Goal: Transaction & Acquisition: Purchase product/service

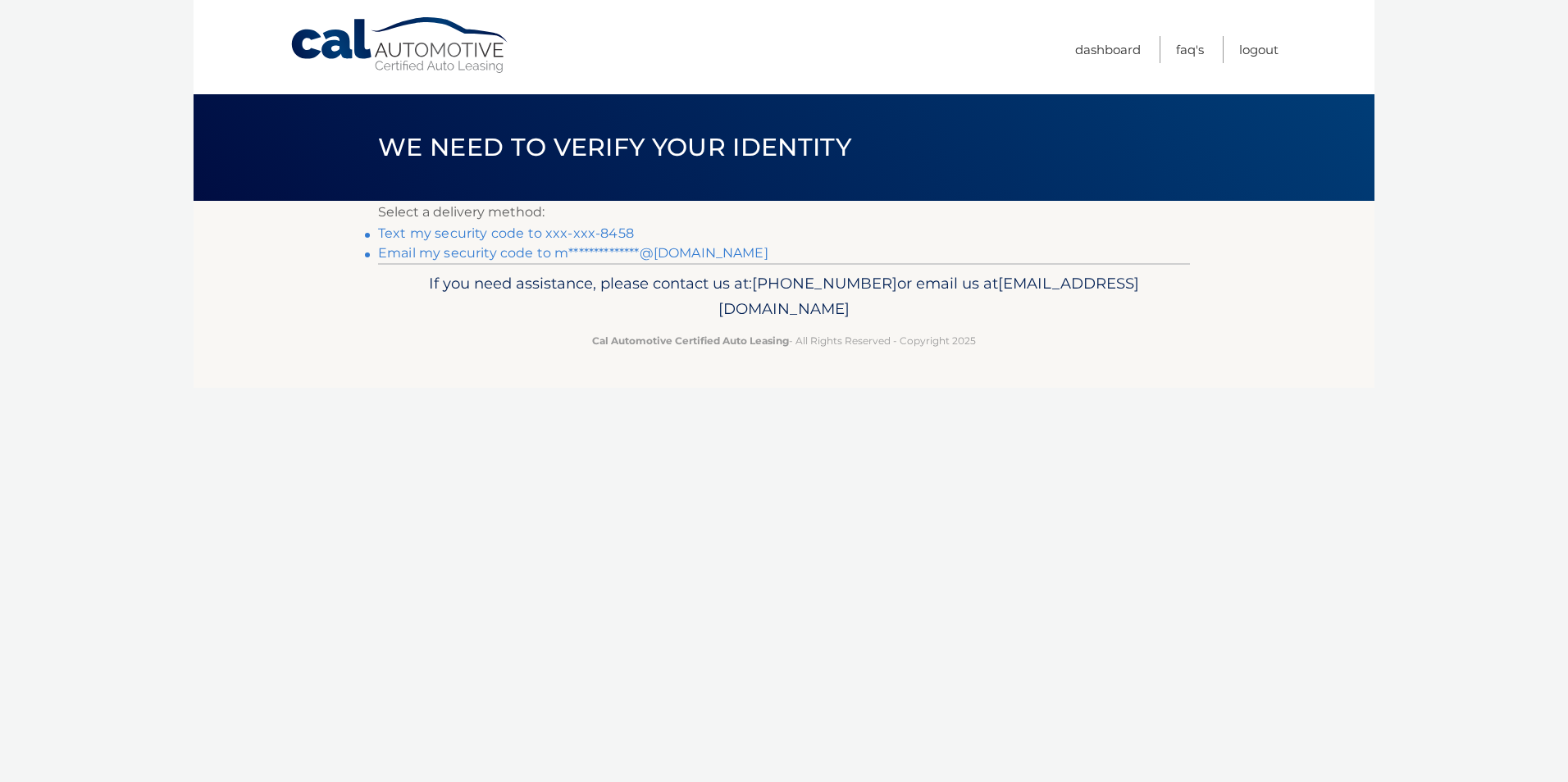
click at [449, 235] on link "Text my security code to xxx-xxx-8458" at bounding box center [506, 233] width 256 height 16
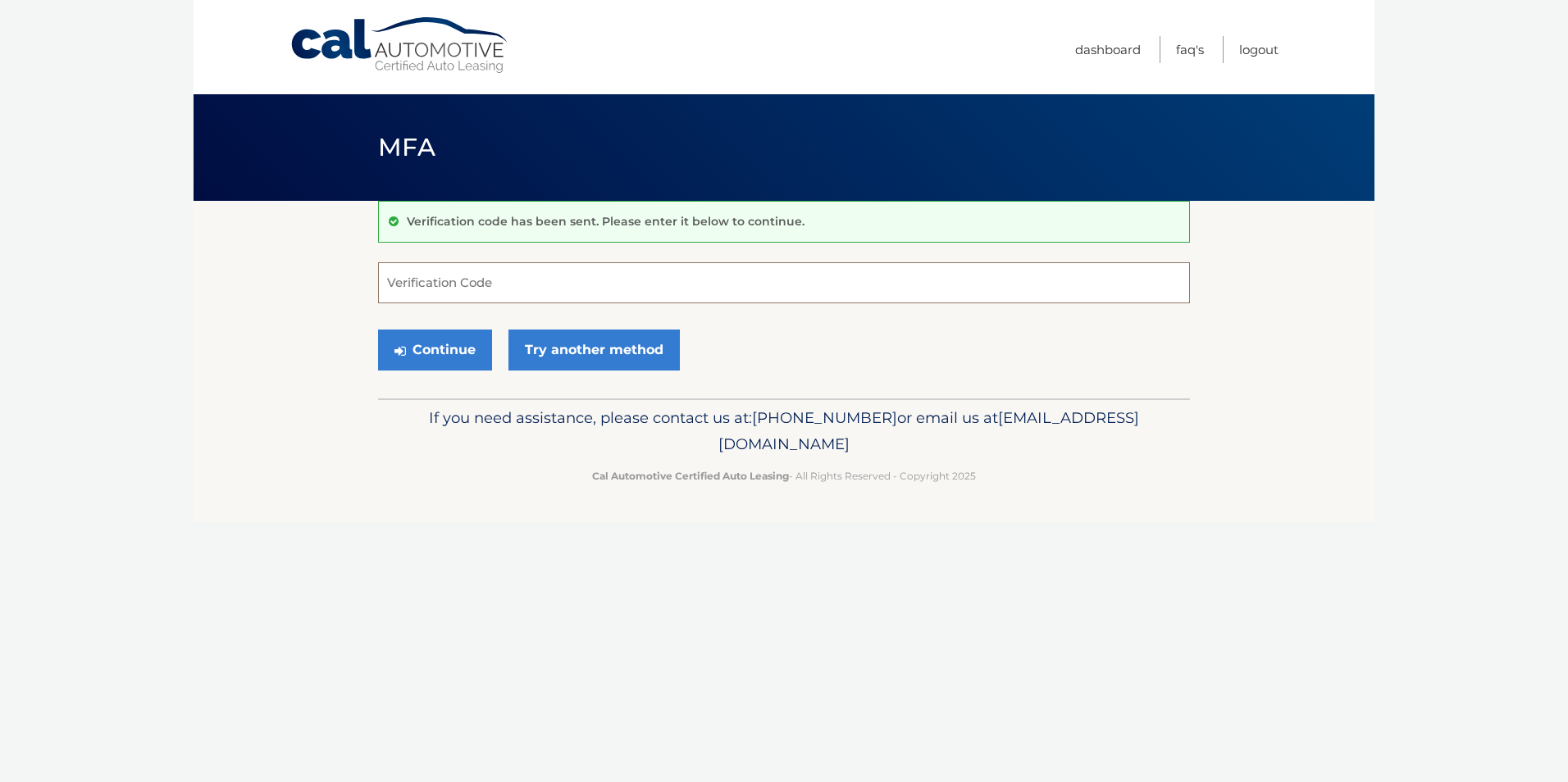
click at [585, 271] on input "Verification Code" at bounding box center [784, 282] width 812 height 41
drag, startPoint x: 503, startPoint y: 252, endPoint x: 399, endPoint y: 275, distance: 106.5
click at [398, 274] on input "Verification Code" at bounding box center [784, 282] width 812 height 41
type input "146497"
click at [488, 339] on button "Continue" at bounding box center [434, 350] width 114 height 41
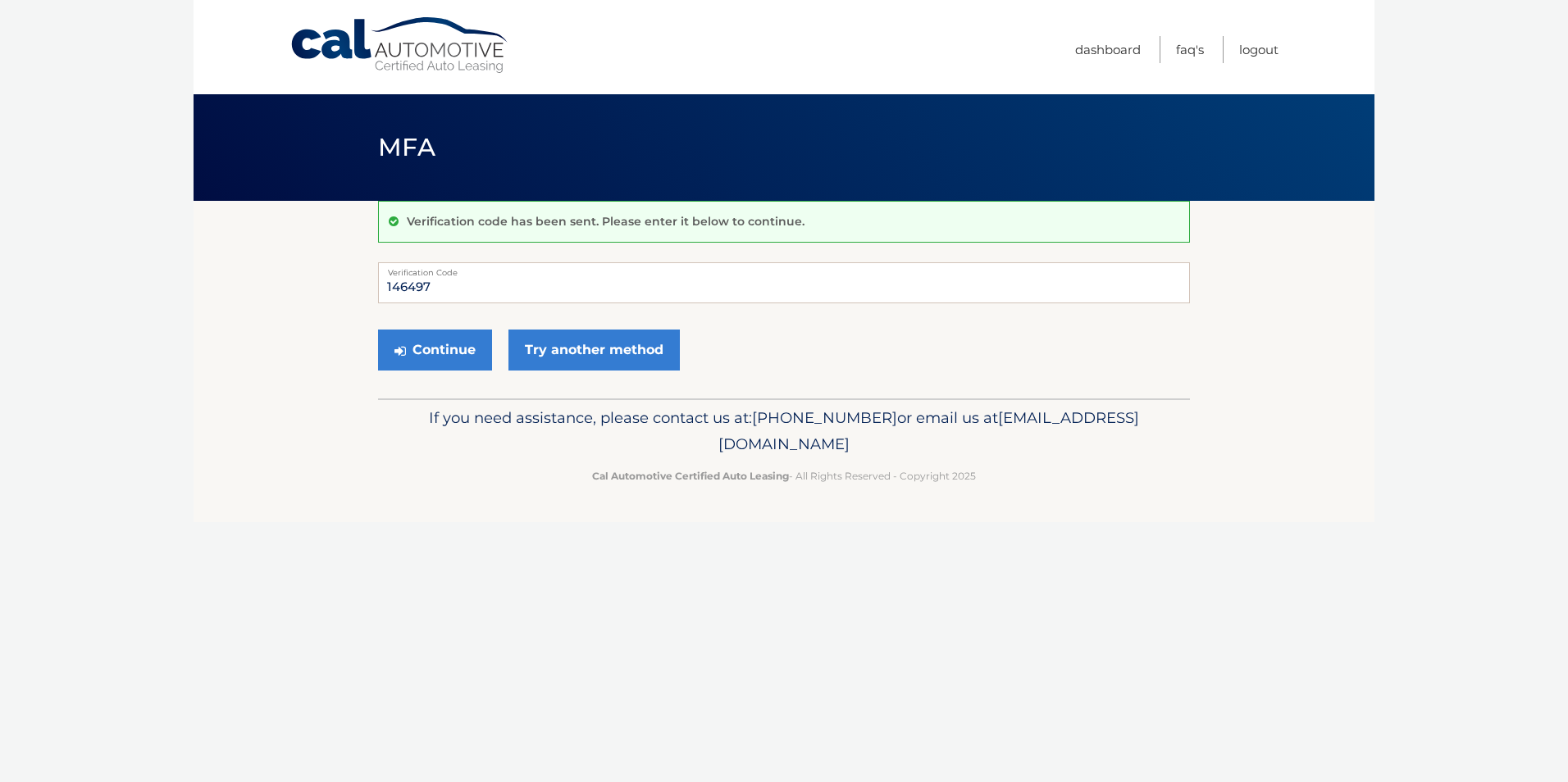
drag, startPoint x: 246, startPoint y: 289, endPoint x: 238, endPoint y: 298, distance: 12.0
drag, startPoint x: 238, startPoint y: 298, endPoint x: 294, endPoint y: 267, distance: 64.0
click at [294, 267] on section "Verification code has been sent. Please enter it below to continue. 146497 Veri…" at bounding box center [784, 300] width 1181 height 198
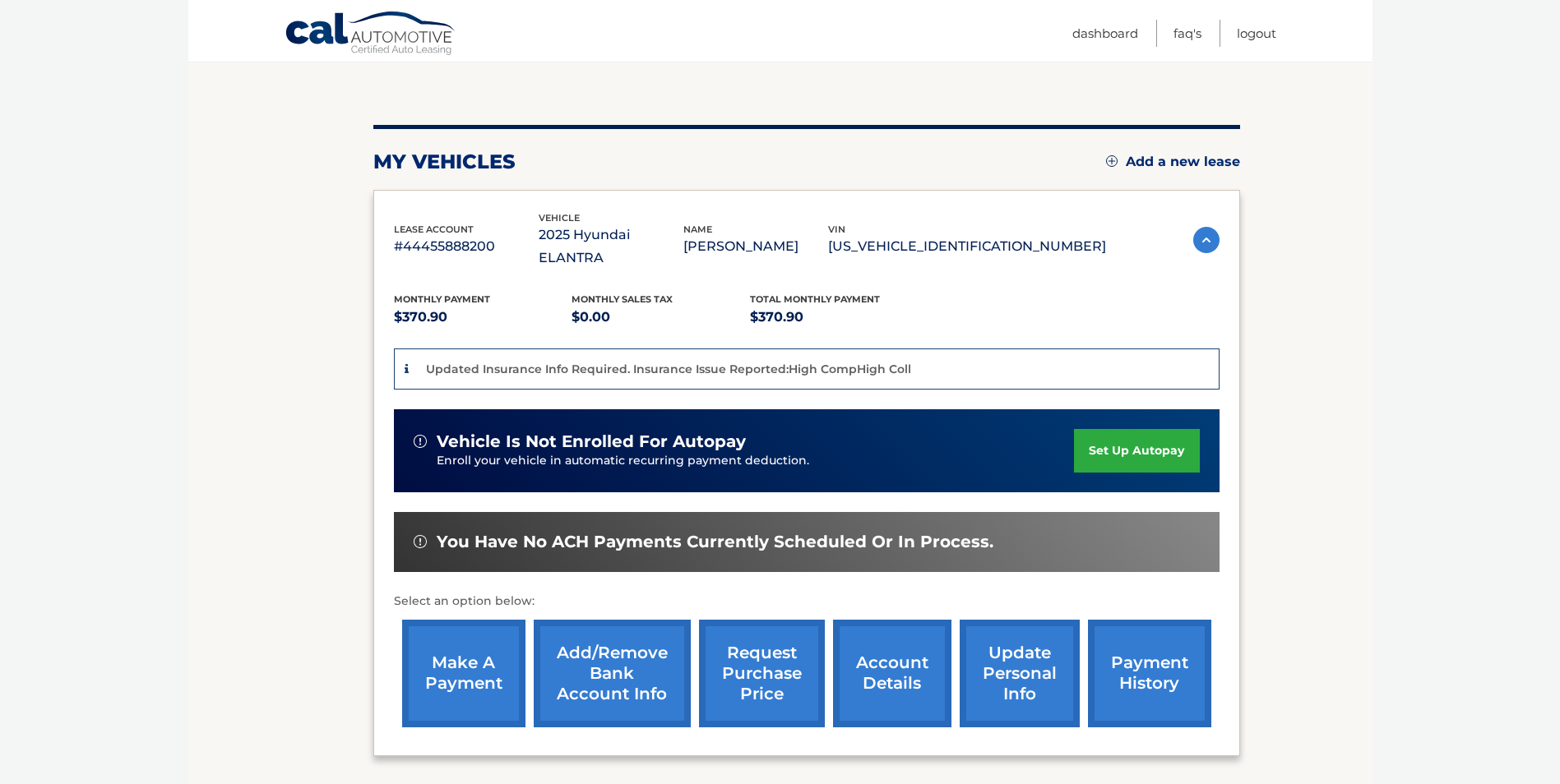
scroll to position [165, 0]
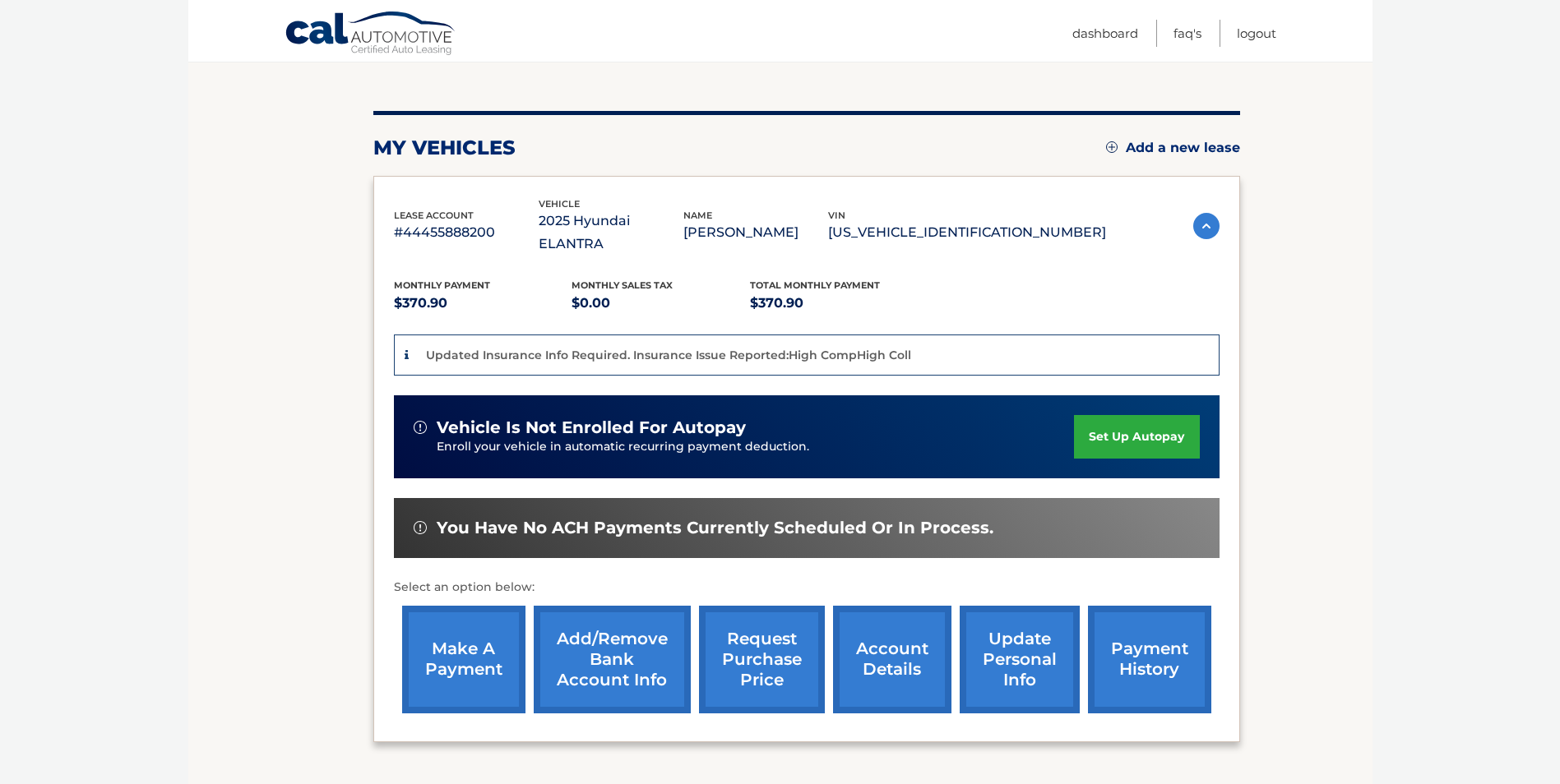
click at [474, 656] on link "make a payment" at bounding box center [463, 660] width 123 height 108
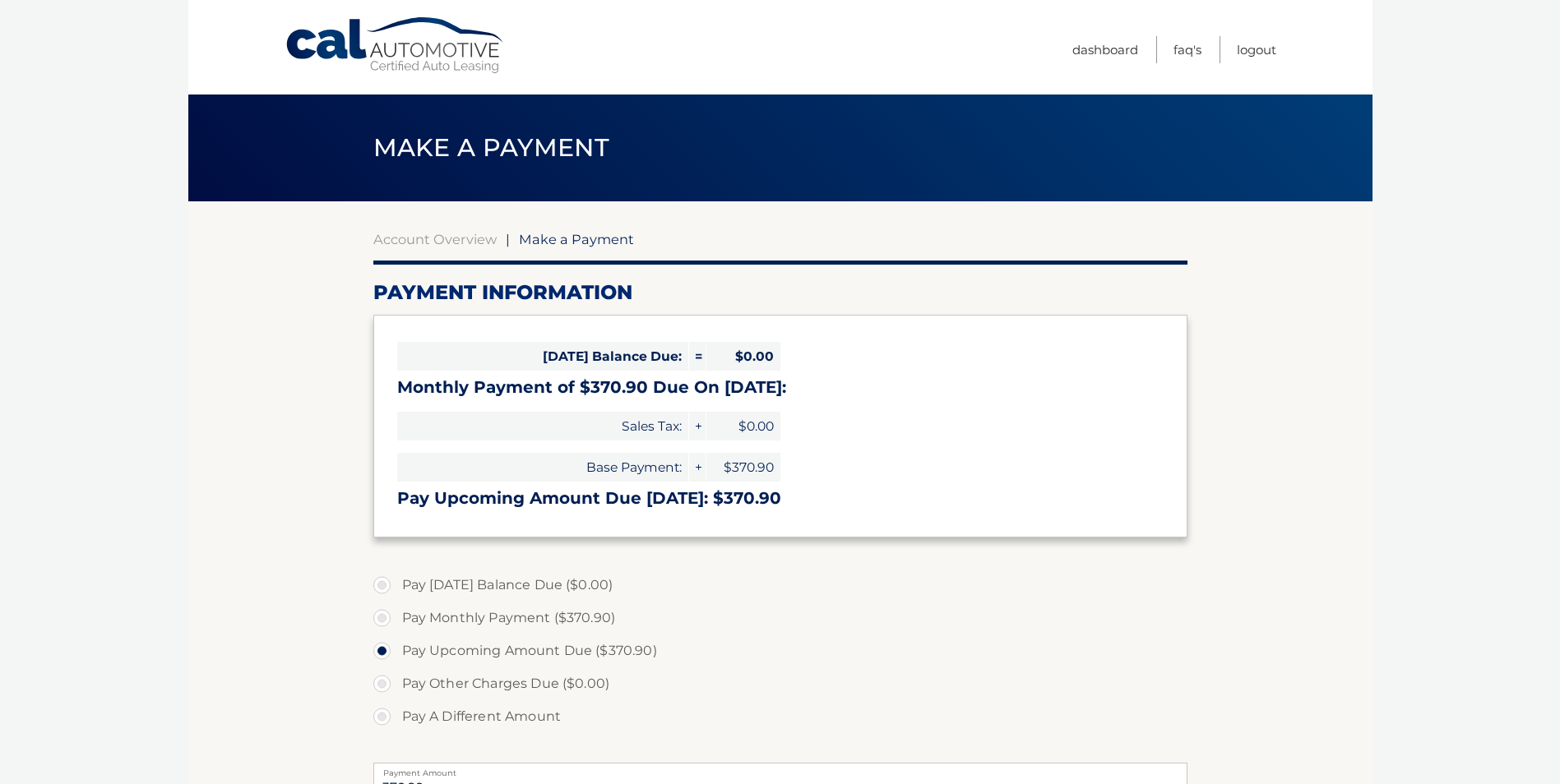
select select "YzNmM2IyZDctOTM3Zi00MTQ4LTljOTYtMWIyMGJkM2FjM2I0"
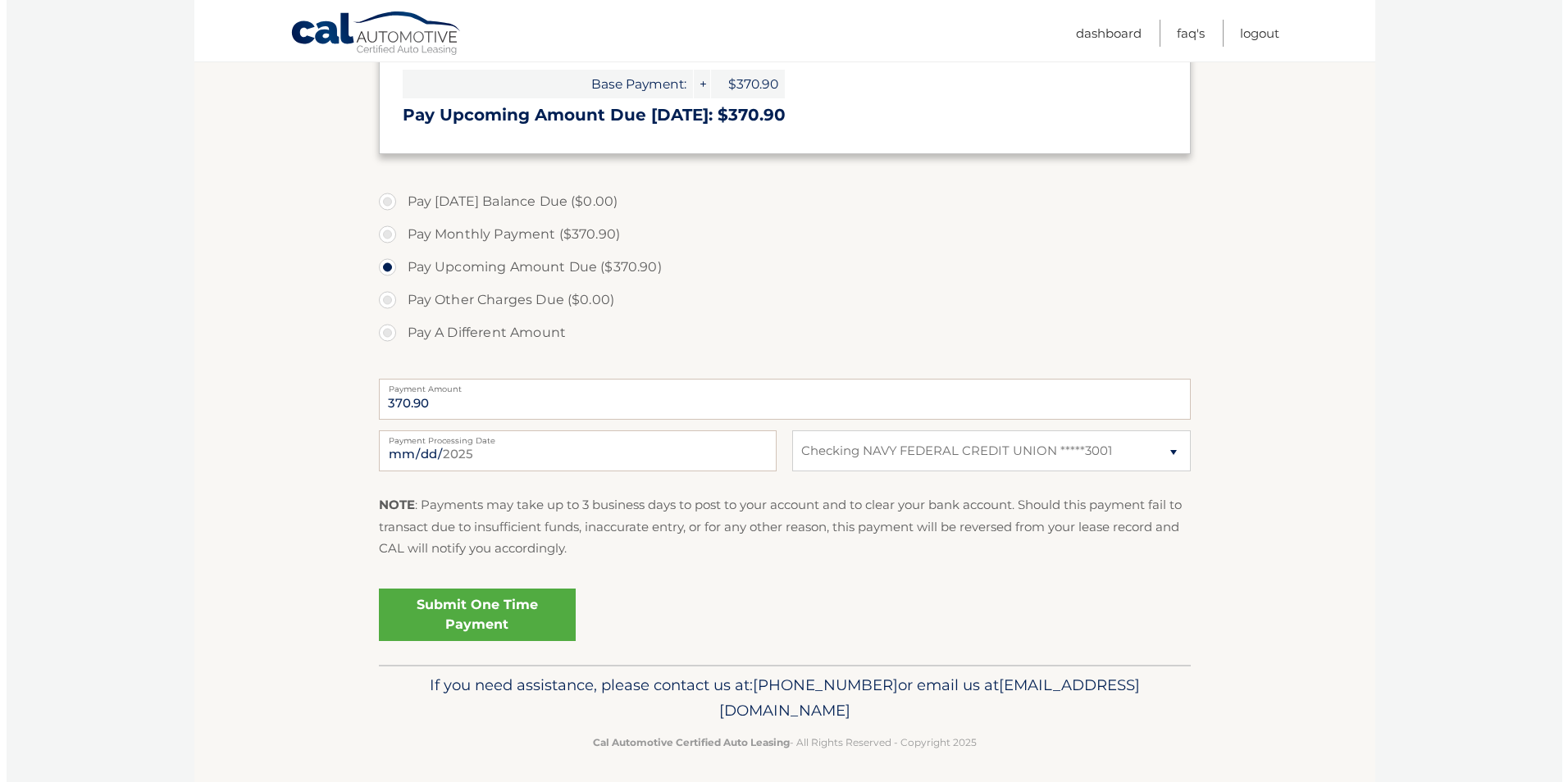
scroll to position [389, 0]
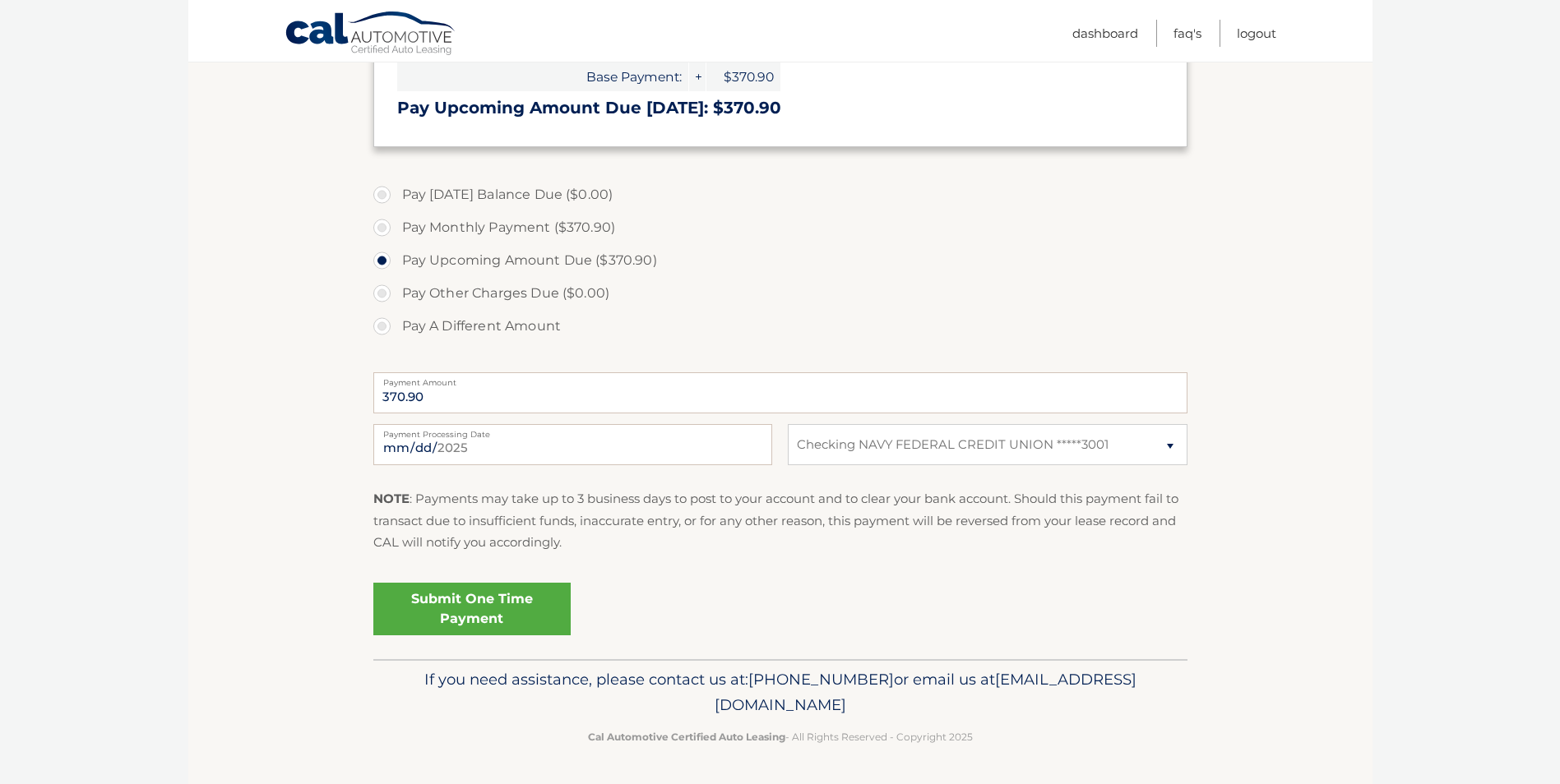
click at [475, 612] on link "Submit One Time Payment" at bounding box center [472, 609] width 197 height 52
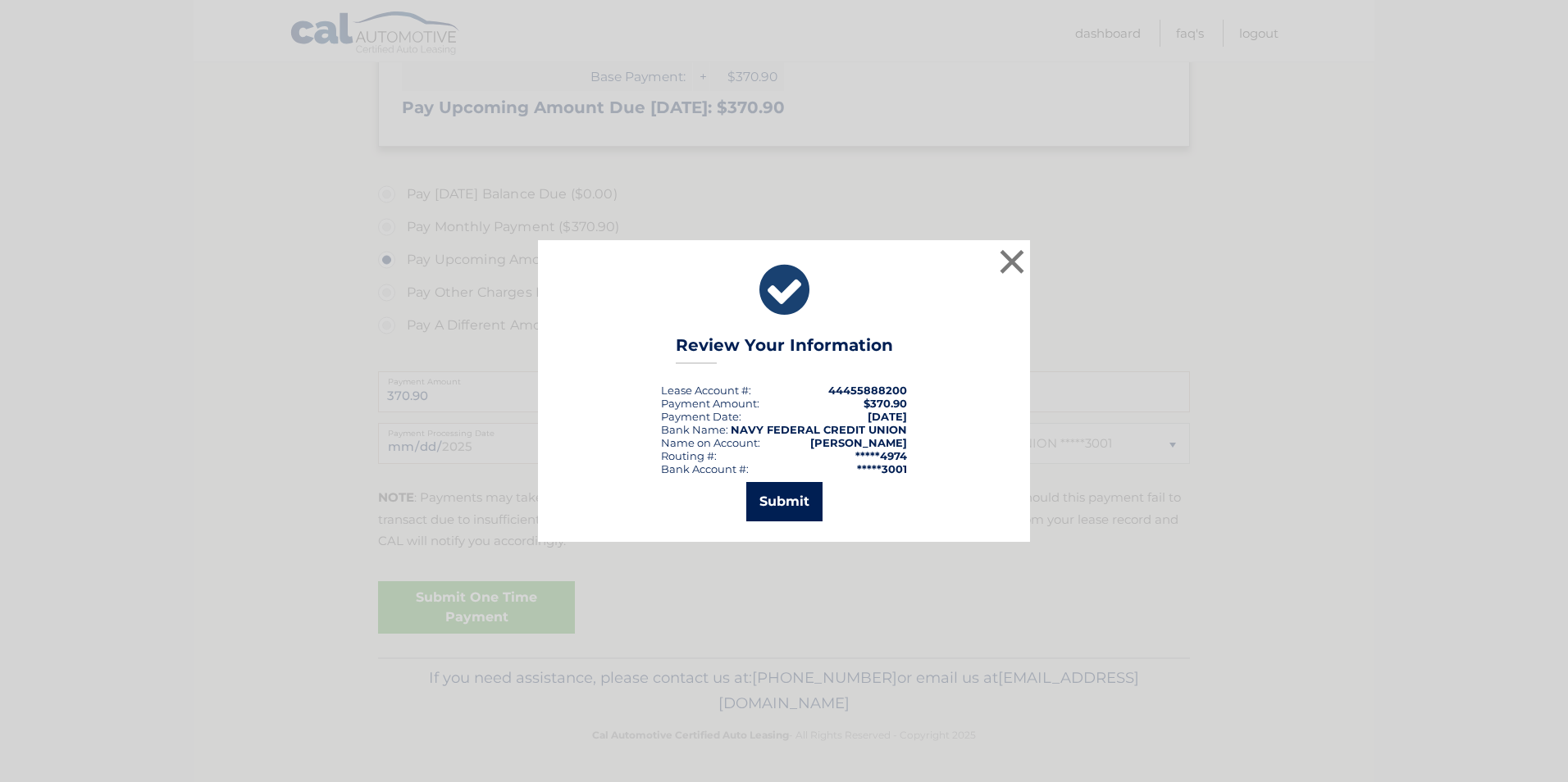
click at [792, 506] on button "Submit" at bounding box center [784, 501] width 76 height 40
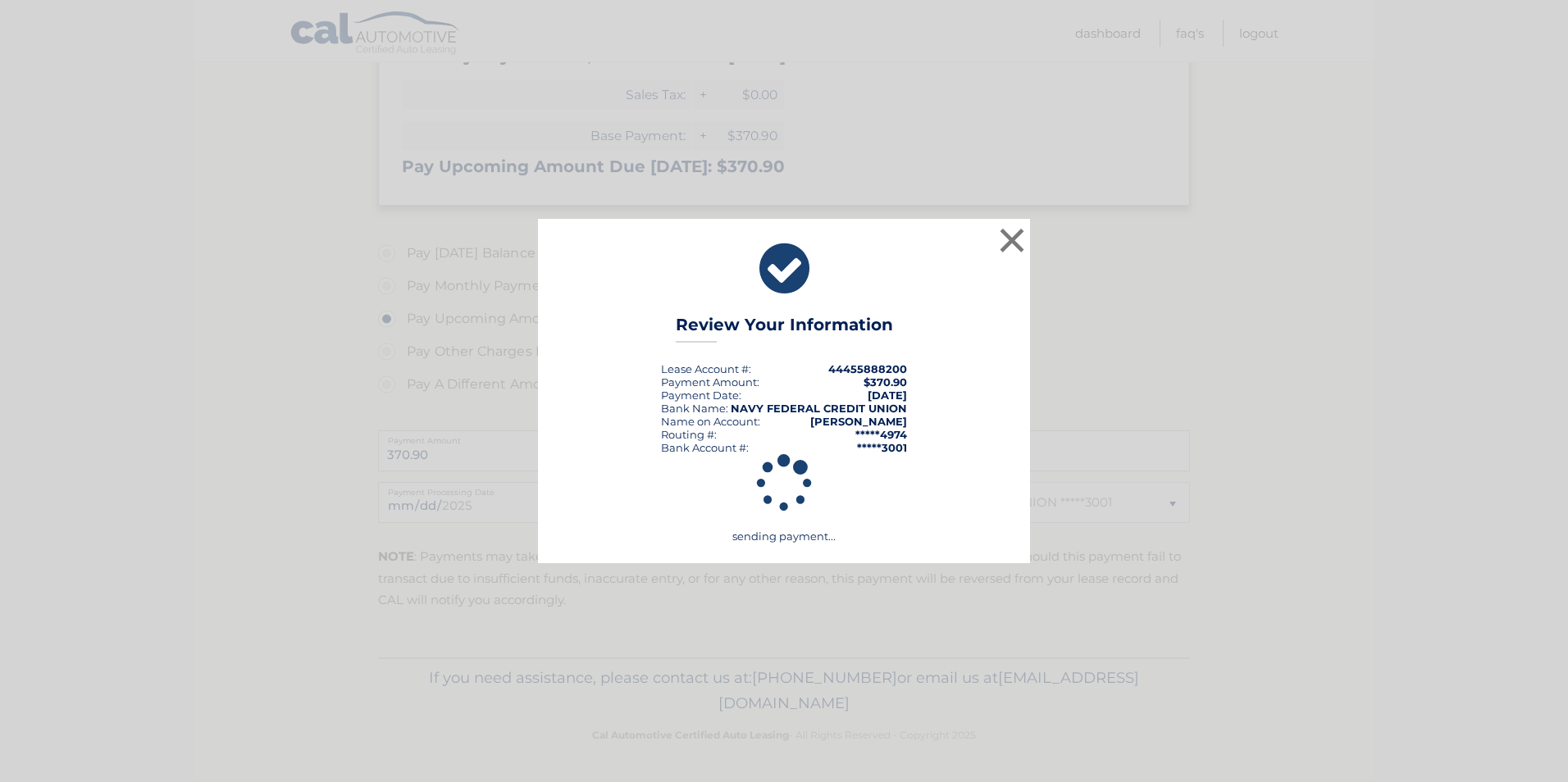
scroll to position [330, 0]
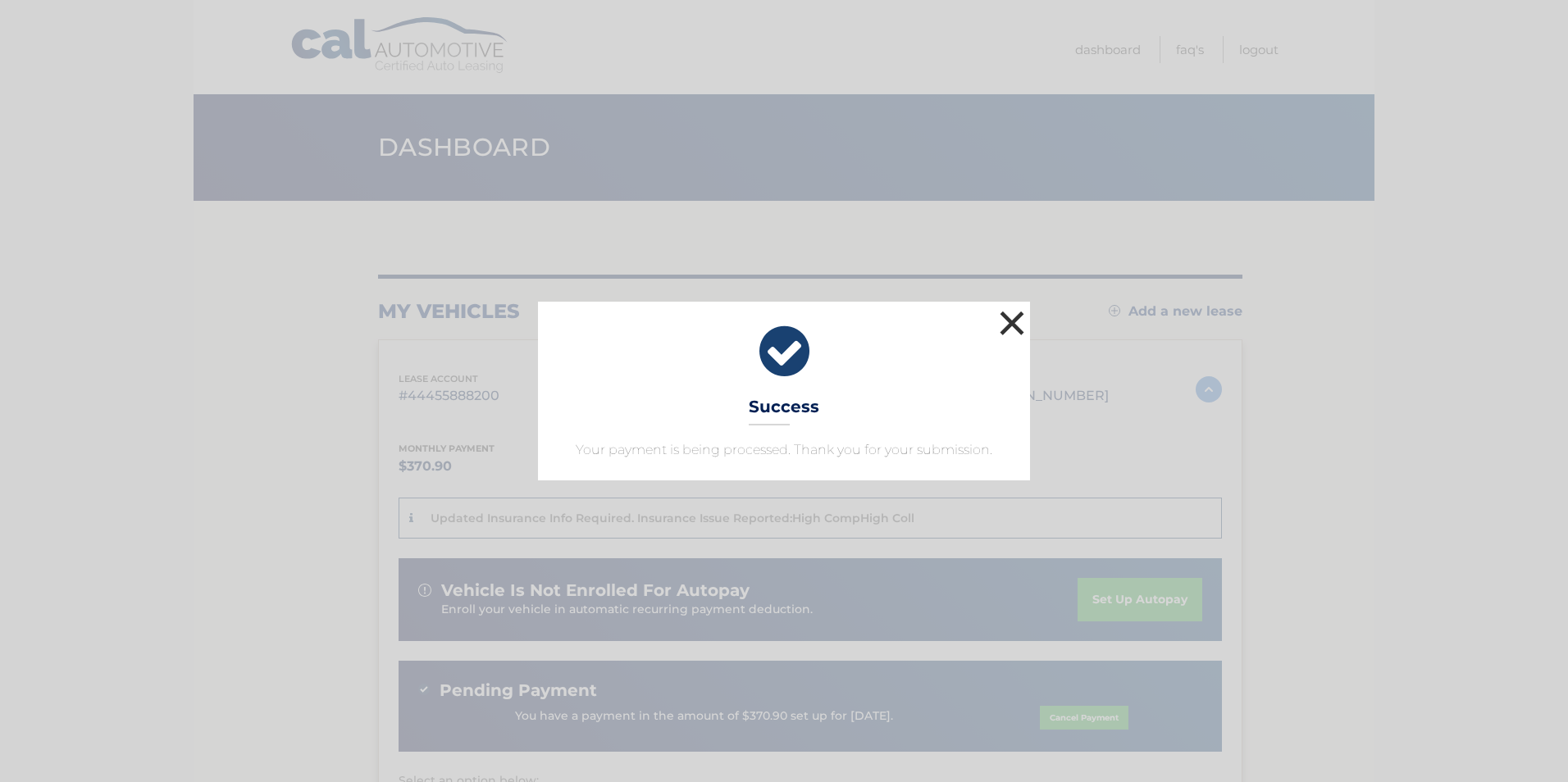
click at [1002, 326] on button "×" at bounding box center [1012, 322] width 33 height 33
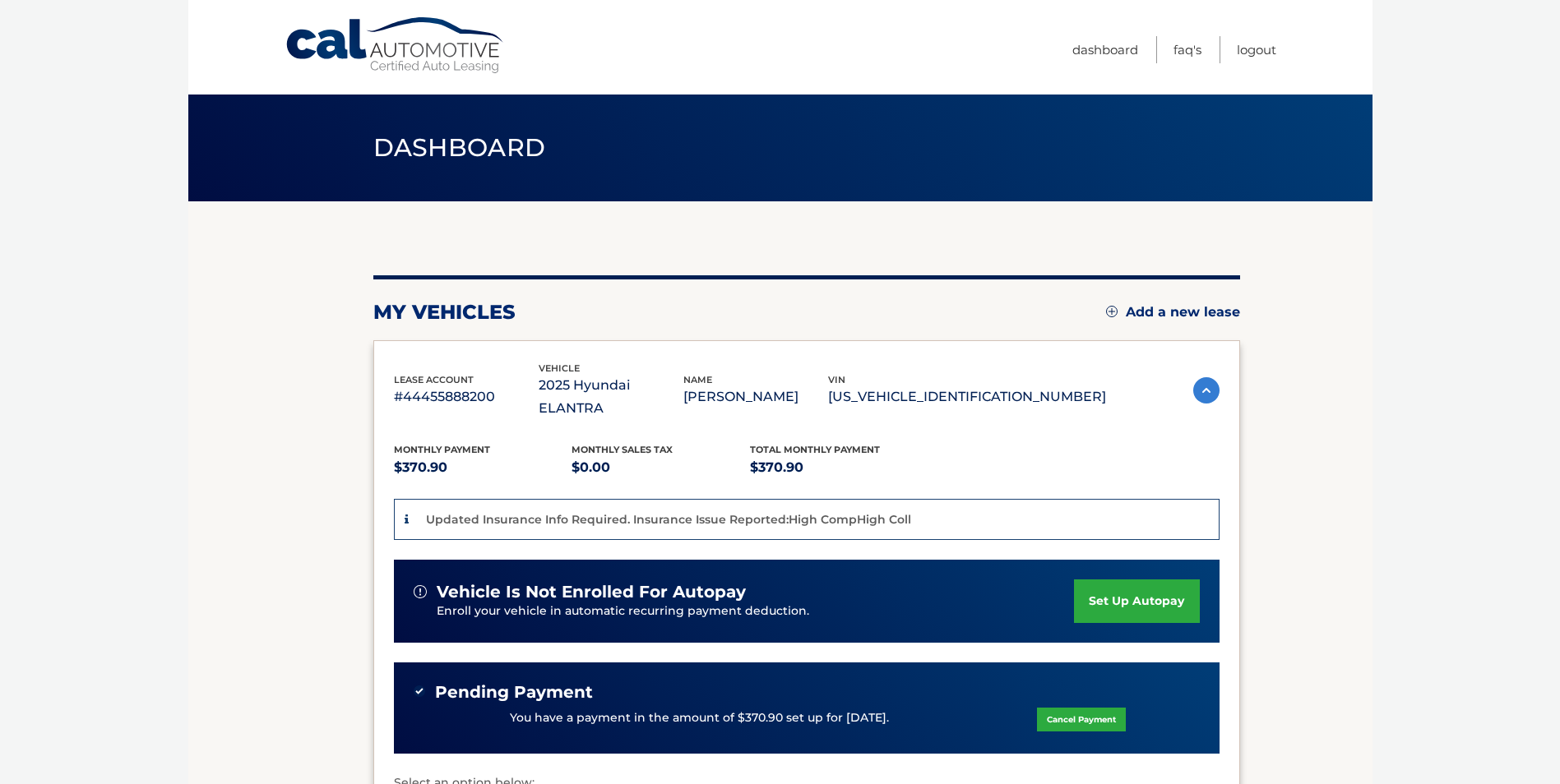
click at [266, 652] on section "my vehicles Add a new lease lease account #44455888200 vehicle 2025 Hyundai ELA…" at bounding box center [781, 595] width 1185 height 786
drag, startPoint x: 266, startPoint y: 652, endPoint x: 86, endPoint y: 586, distance: 191.7
click at [86, 585] on body "Cal Automotive Menu Dashboard FAQ's Logout" at bounding box center [780, 392] width 1560 height 784
drag, startPoint x: 108, startPoint y: 586, endPoint x: 238, endPoint y: 696, distance: 170.3
click at [238, 696] on section "my vehicles Add a new lease lease account #44455888200 vehicle 2025 Hyundai ELA…" at bounding box center [781, 595] width 1185 height 786
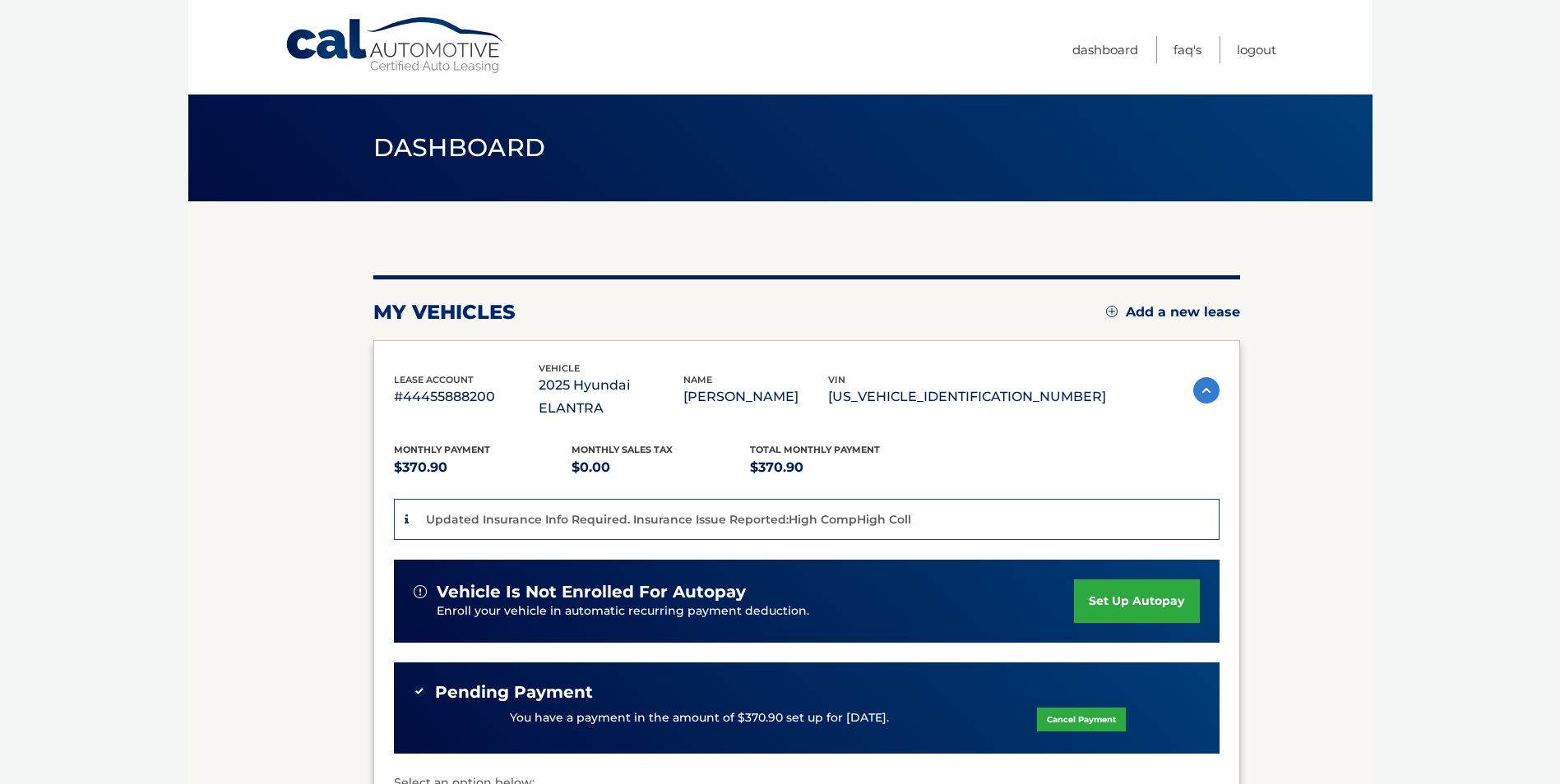
drag, startPoint x: 239, startPoint y: 692, endPoint x: 200, endPoint y: 569, distance: 129.0
click at [200, 569] on section "my vehicles Add a new lease lease account #44455888200 vehicle 2025 Hyundai ELA…" at bounding box center [781, 595] width 1185 height 786
click at [254, 552] on section "my vehicles Add a new lease lease account #44455888200 vehicle 2025 Hyundai ELA…" at bounding box center [781, 595] width 1185 height 786
drag, startPoint x: 229, startPoint y: 542, endPoint x: 250, endPoint y: 632, distance: 92.4
click at [250, 632] on section "my vehicles Add a new lease lease account #44455888200 vehicle 2025 Hyundai ELA…" at bounding box center [781, 595] width 1185 height 786
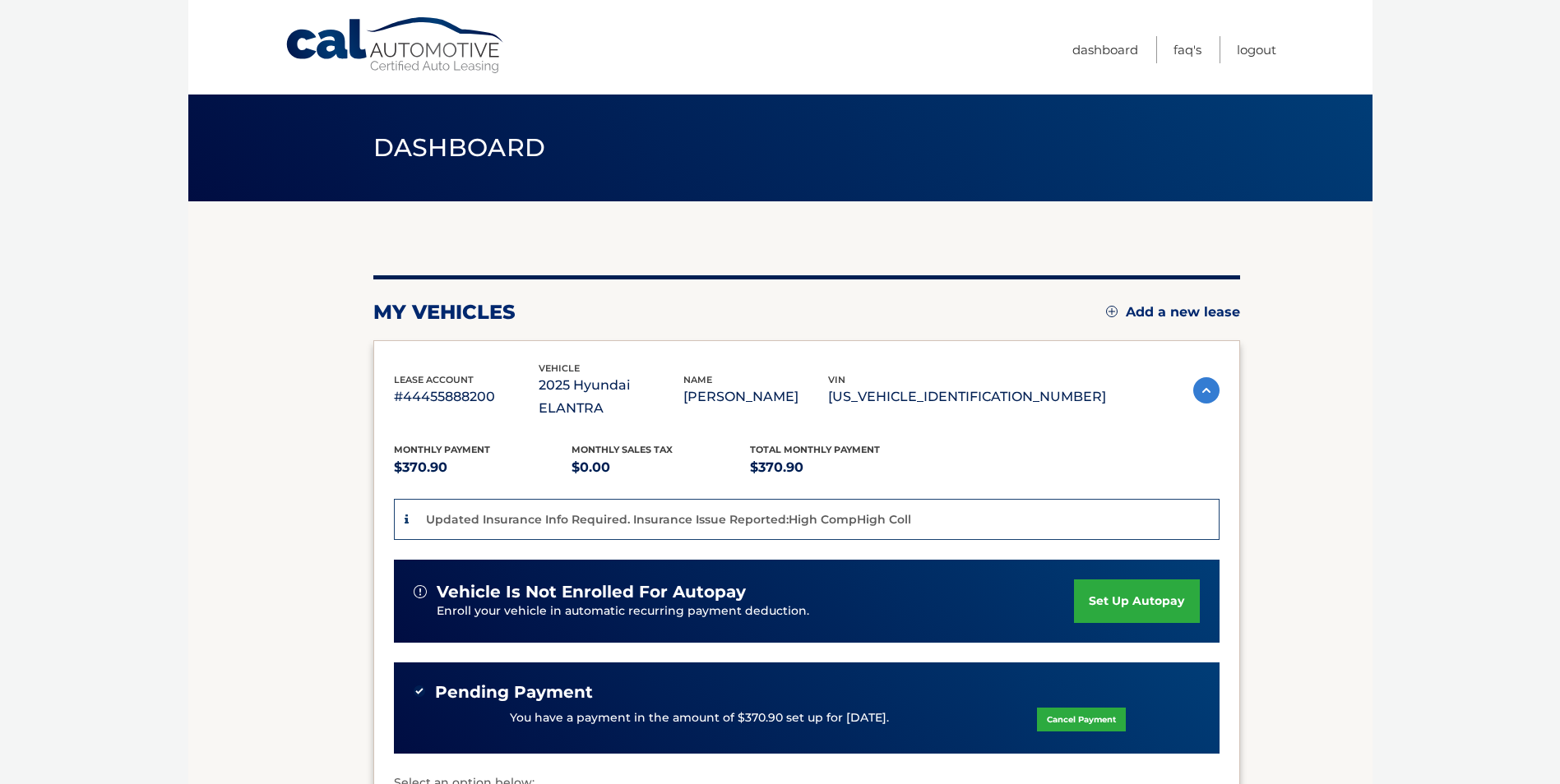
click at [110, 546] on body "Cal Automotive Menu Dashboard FAQ's Logout" at bounding box center [780, 392] width 1560 height 784
drag, startPoint x: 110, startPoint y: 546, endPoint x: 148, endPoint y: 671, distance: 130.6
click at [137, 678] on body "Cal Automotive Menu Dashboard FAQ's Logout" at bounding box center [780, 392] width 1560 height 784
drag, startPoint x: 183, startPoint y: 649, endPoint x: 215, endPoint y: 683, distance: 46.7
click at [215, 682] on section "my vehicles Add a new lease lease account #44455888200 vehicle 2025 Hyundai ELA…" at bounding box center [781, 595] width 1185 height 786
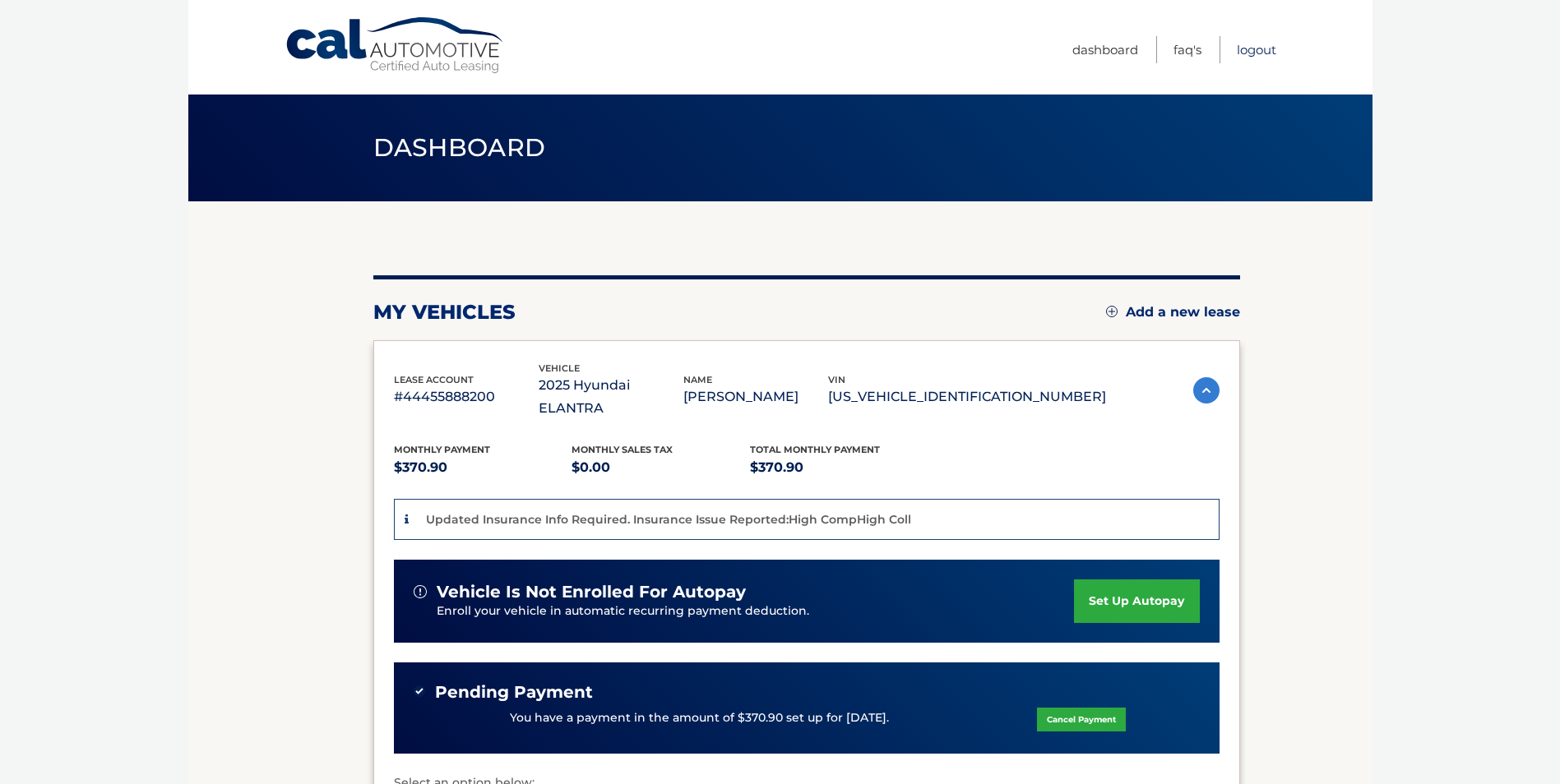
click at [1261, 50] on link "Logout" at bounding box center [1256, 50] width 40 height 27
